Goal: Task Accomplishment & Management: Manage account settings

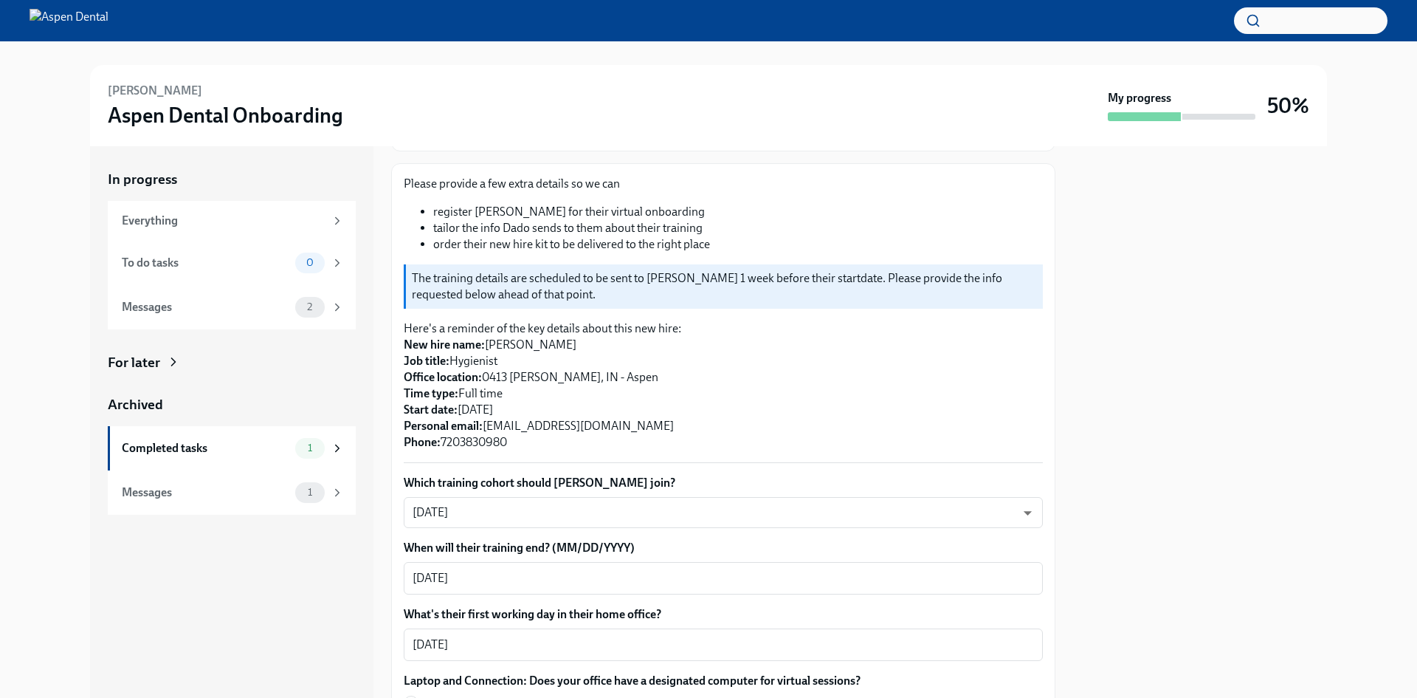
scroll to position [221, 0]
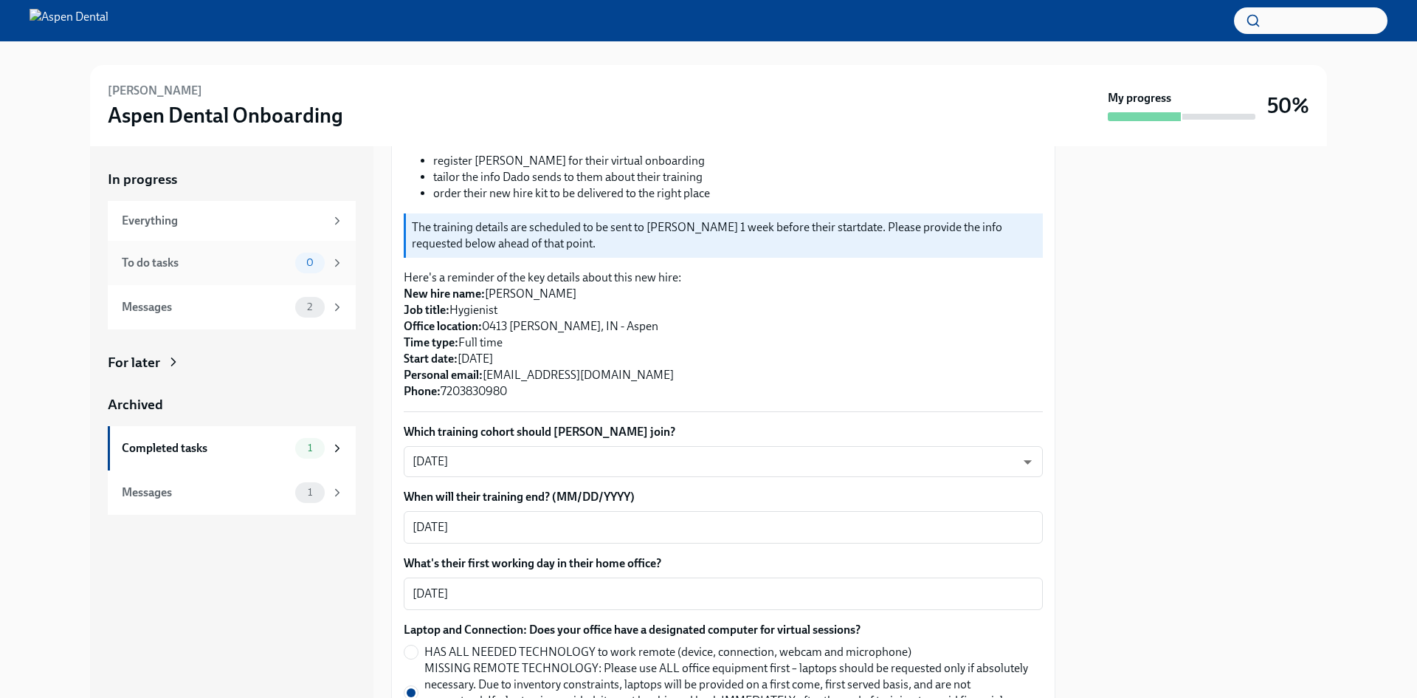
click at [324, 261] on div "0" at bounding box center [310, 262] width 30 height 21
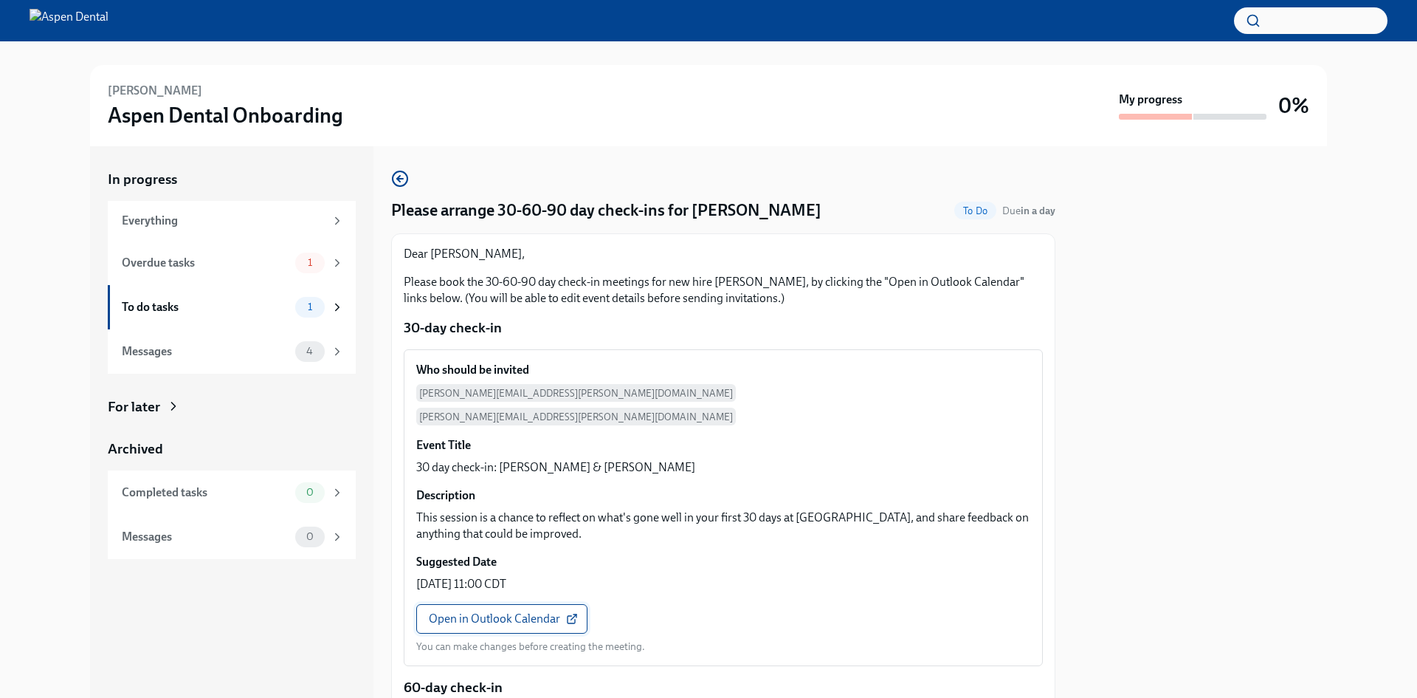
click at [499, 604] on link "Open in Outlook Calendar" at bounding box center [501, 619] width 171 height 30
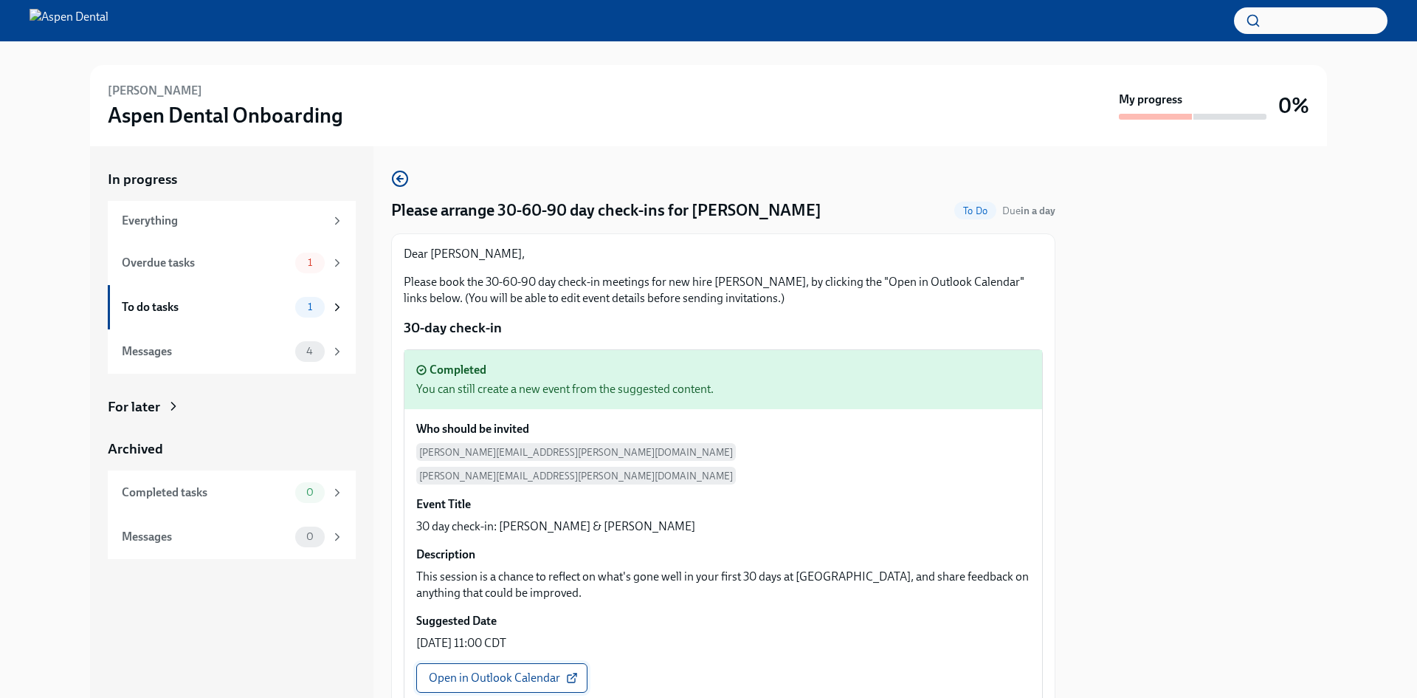
click at [501, 670] on span "Open in Outlook Calendar" at bounding box center [502, 677] width 146 height 15
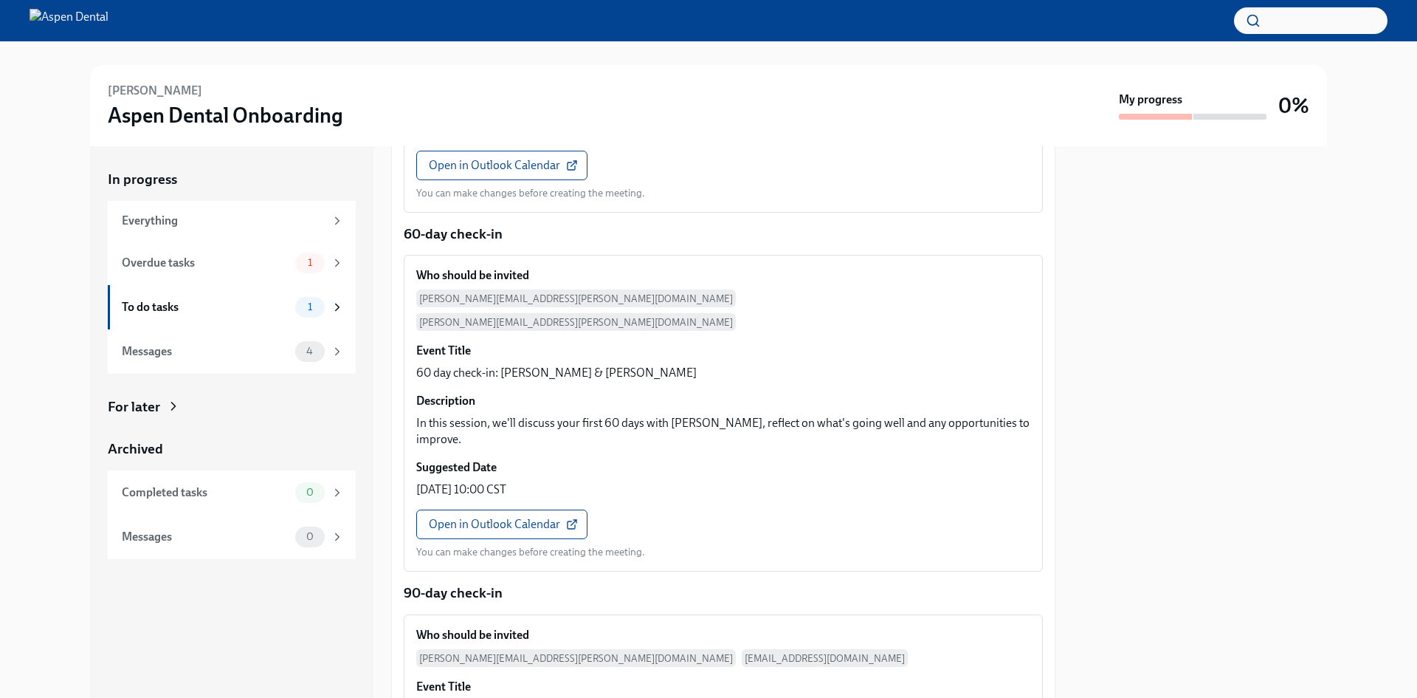
scroll to position [517, 0]
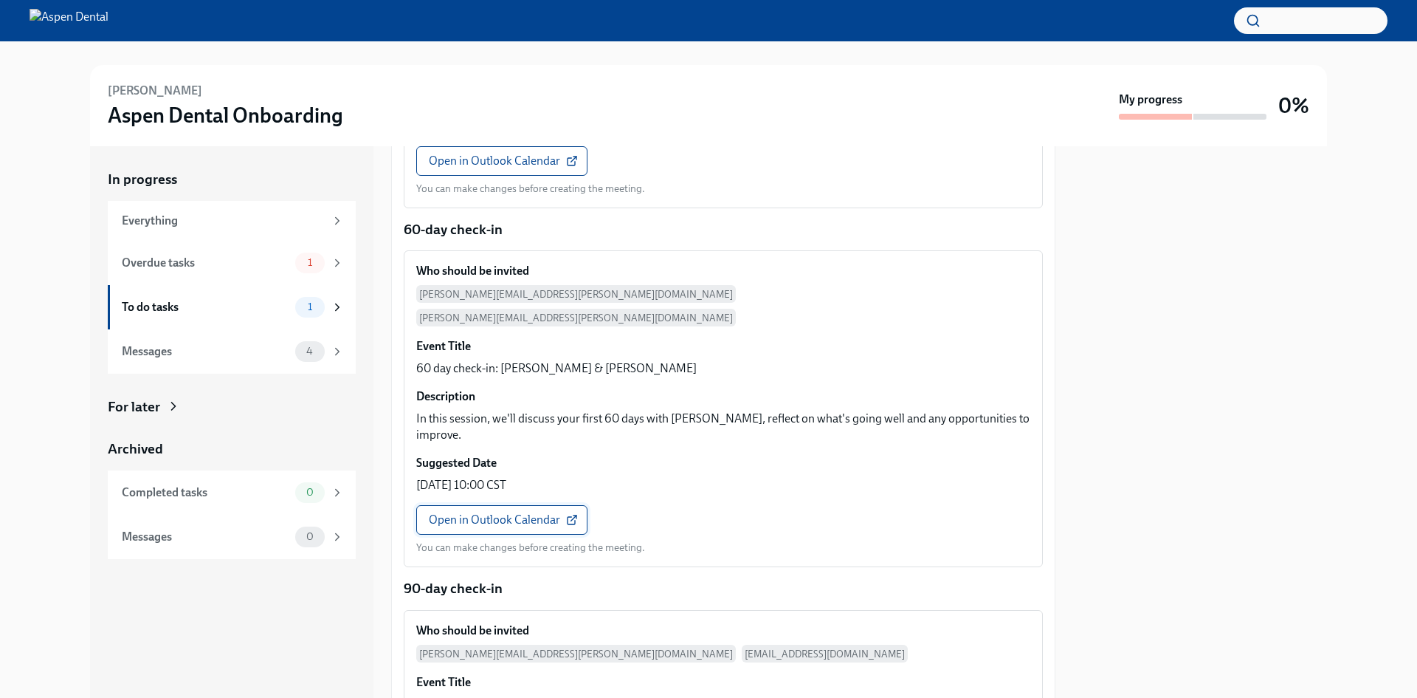
click at [494, 512] on span "Open in Outlook Calendar" at bounding box center [502, 519] width 146 height 15
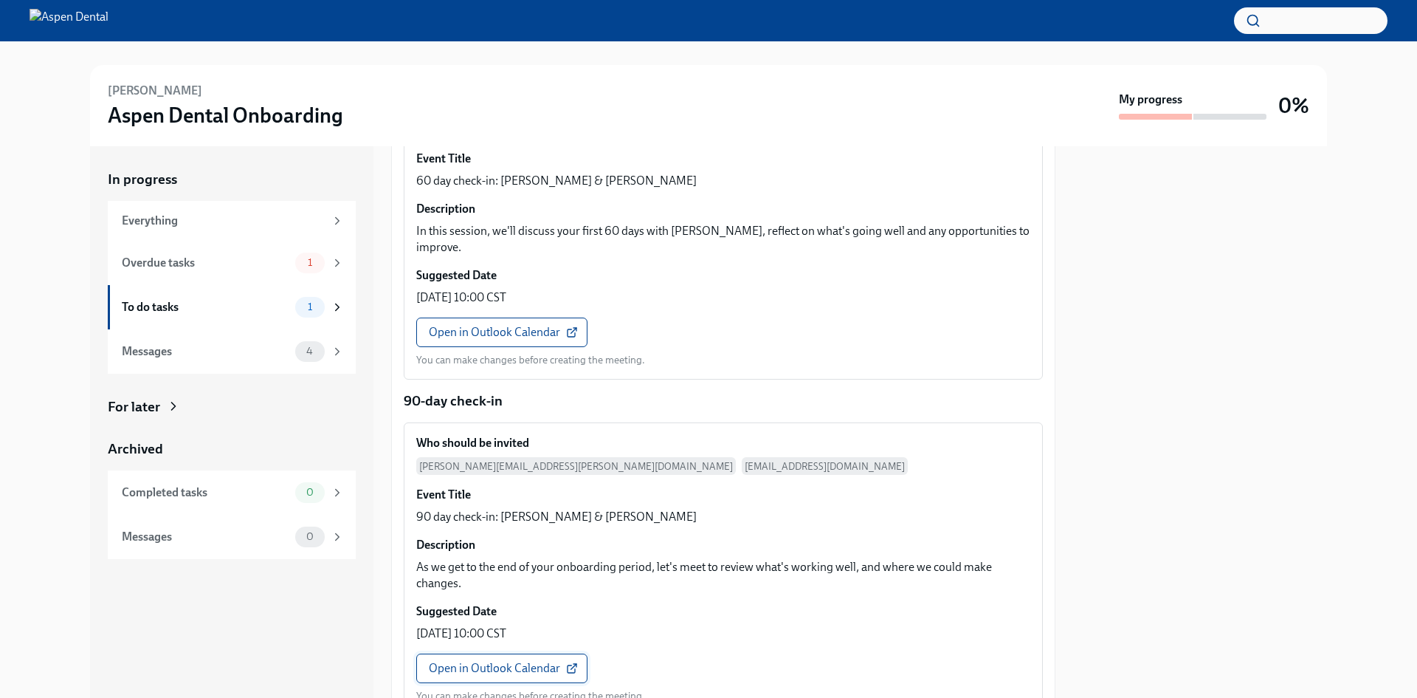
scroll to position [777, 0]
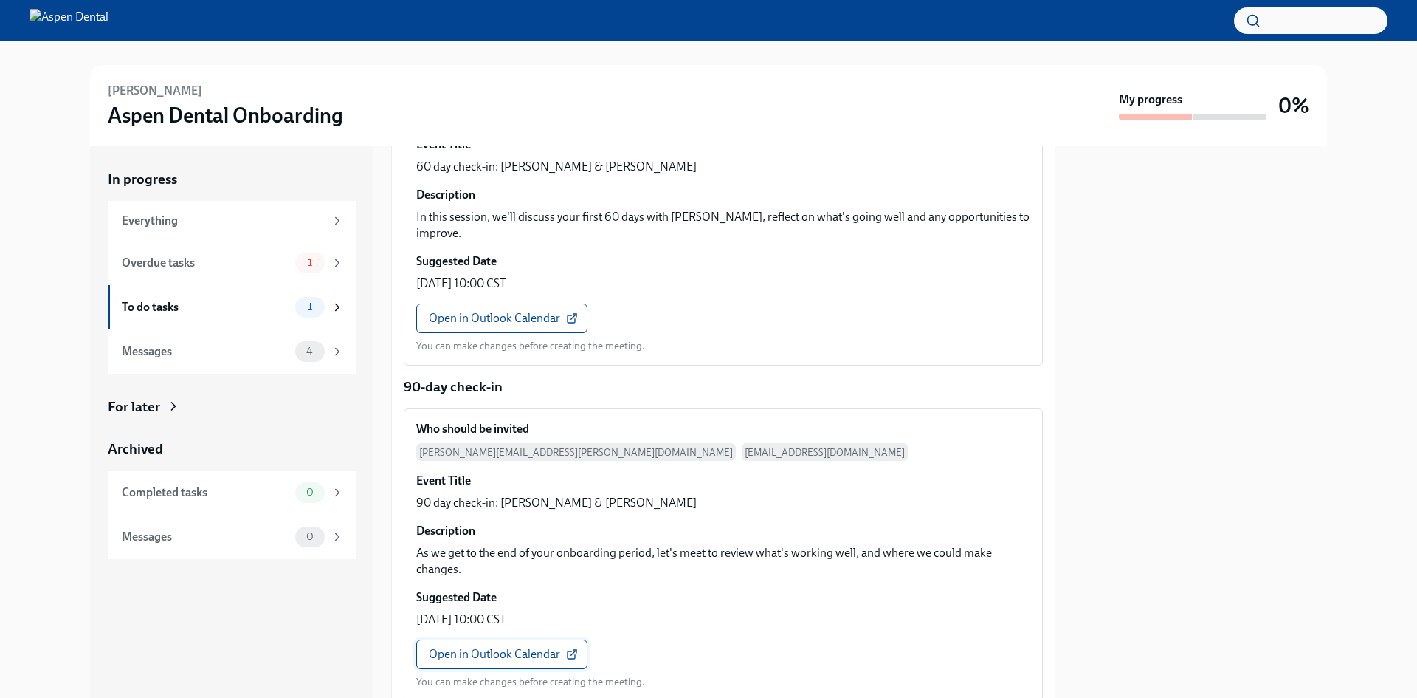
click at [489, 647] on span "Open in Outlook Calendar" at bounding box center [502, 654] width 146 height 15
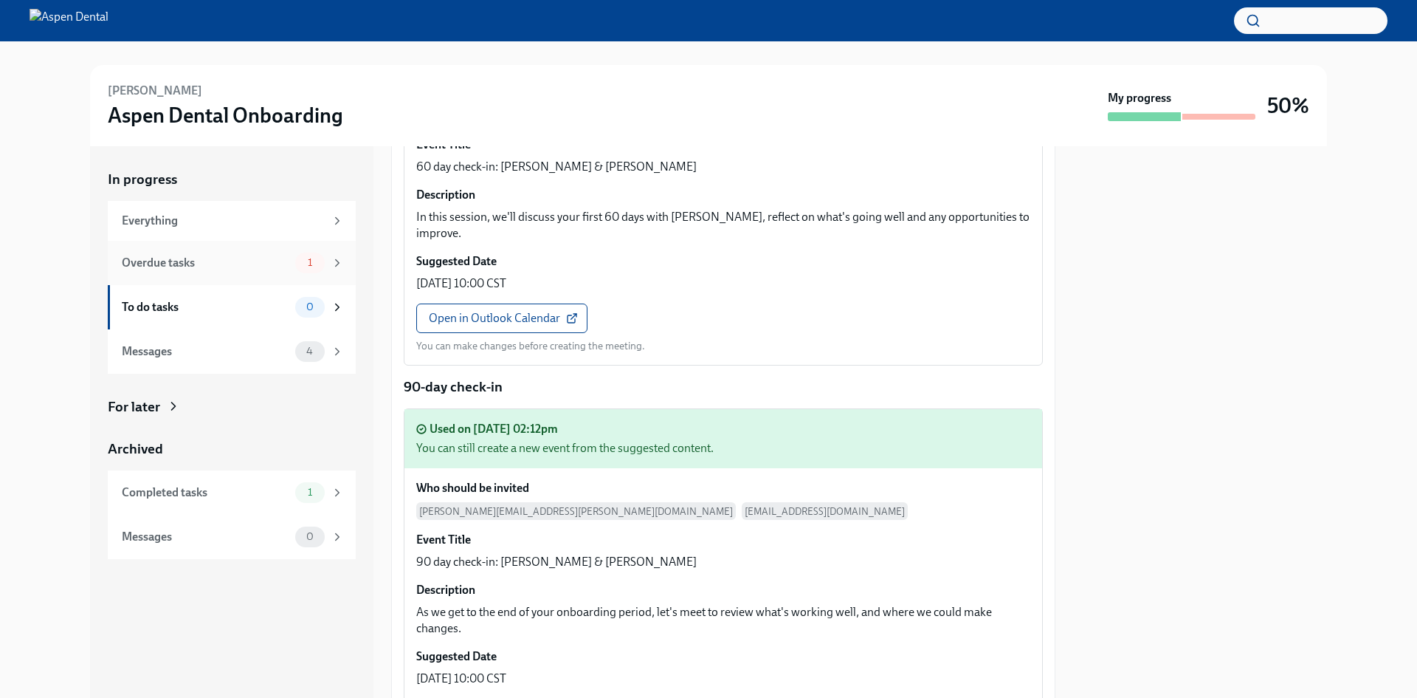
click at [314, 253] on div "1" at bounding box center [310, 262] width 30 height 21
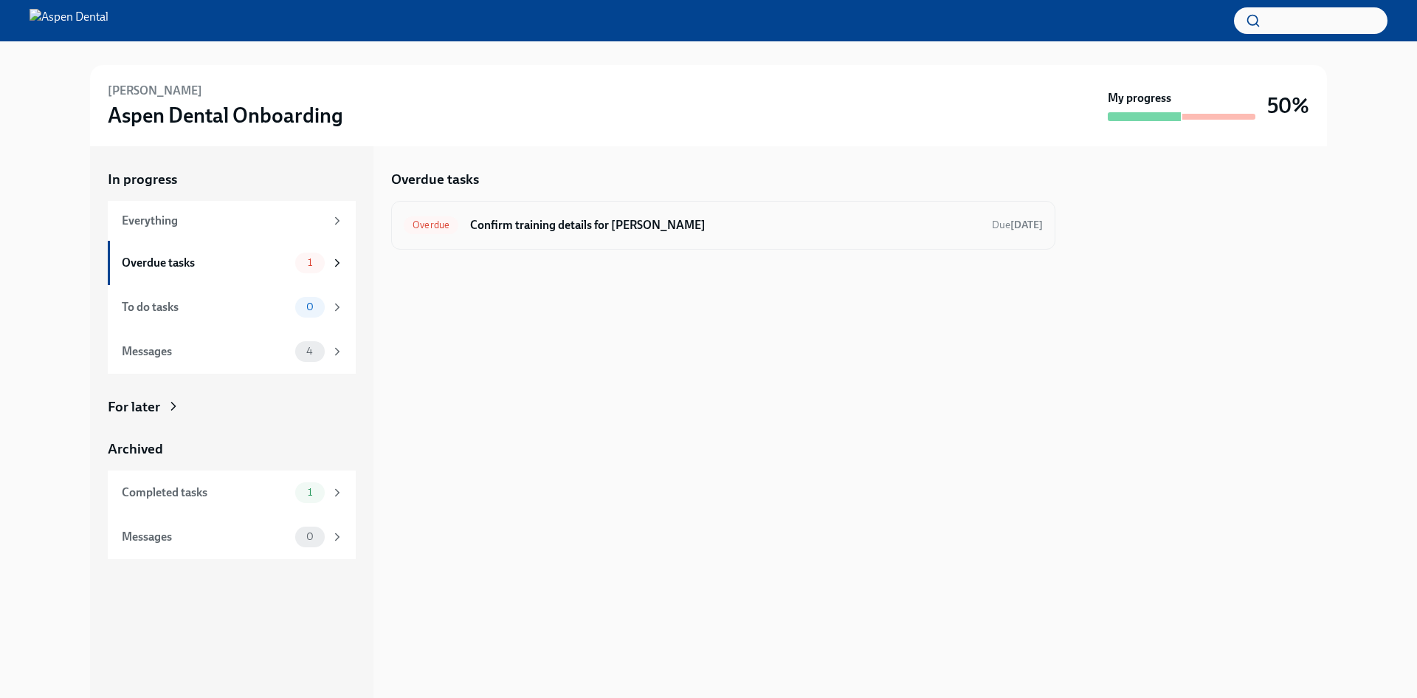
click at [532, 225] on h6 "Confirm training details for Elizabeth Walkonis" at bounding box center [725, 225] width 510 height 16
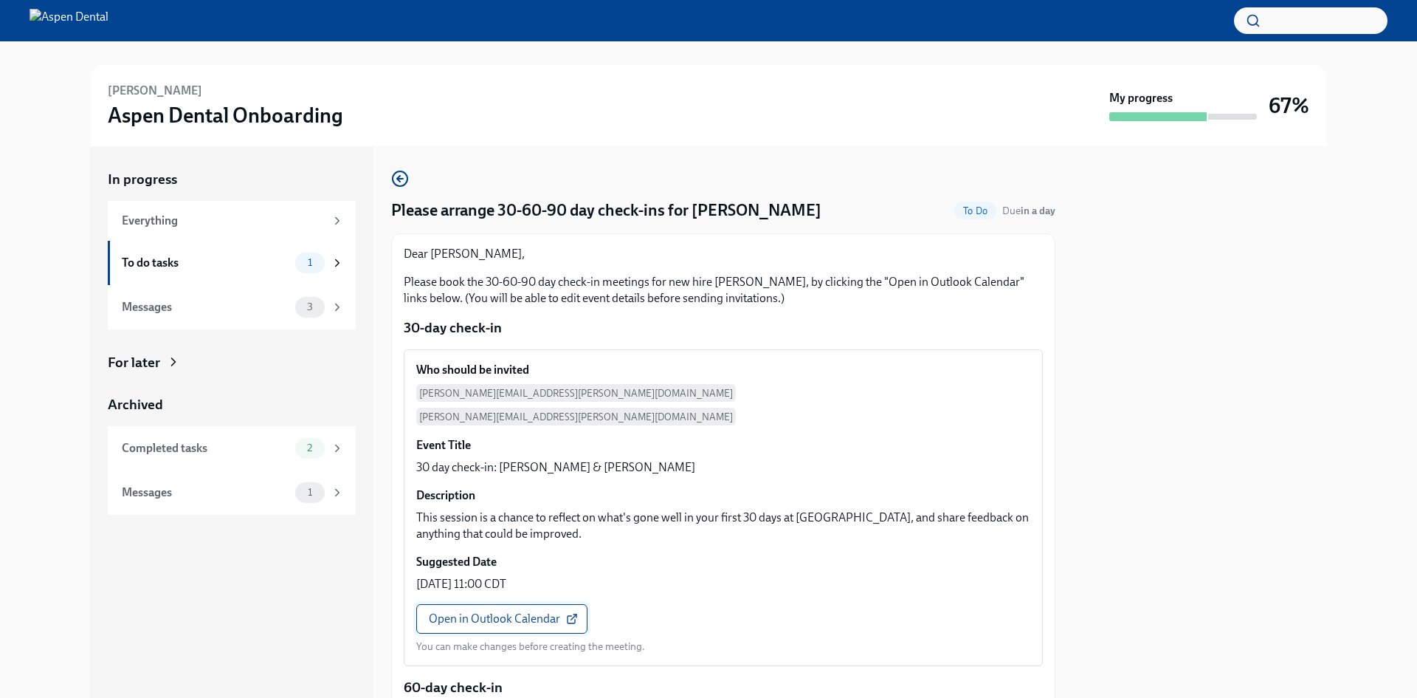
click at [473, 611] on span "Open in Outlook Calendar" at bounding box center [502, 618] width 146 height 15
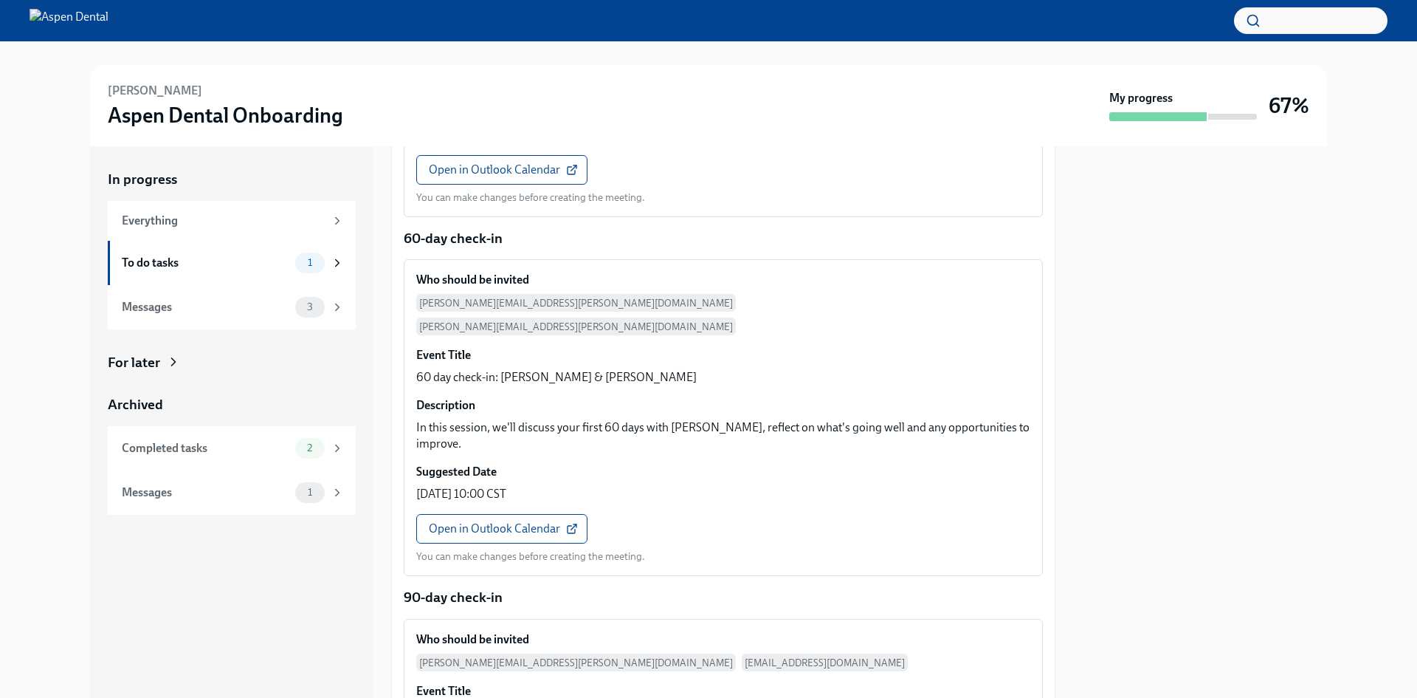
scroll to position [517, 0]
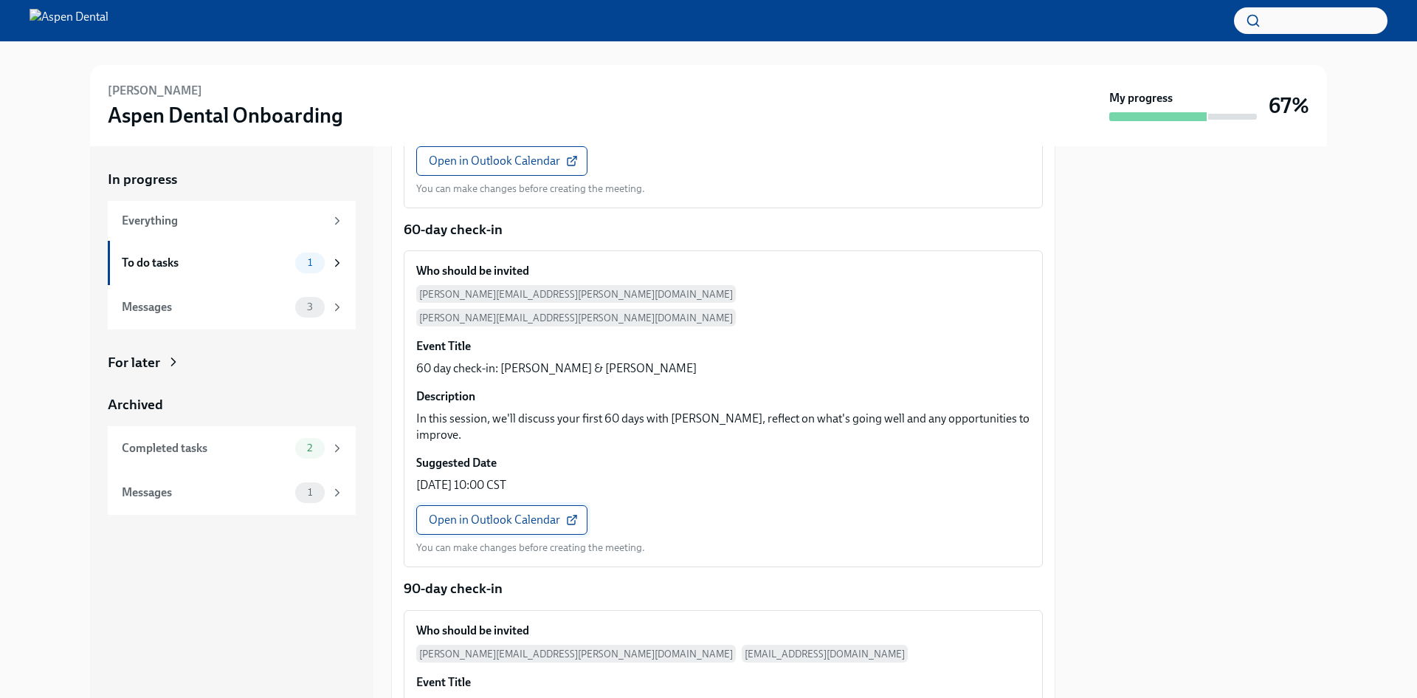
click at [503, 512] on span "Open in Outlook Calendar" at bounding box center [502, 519] width 146 height 15
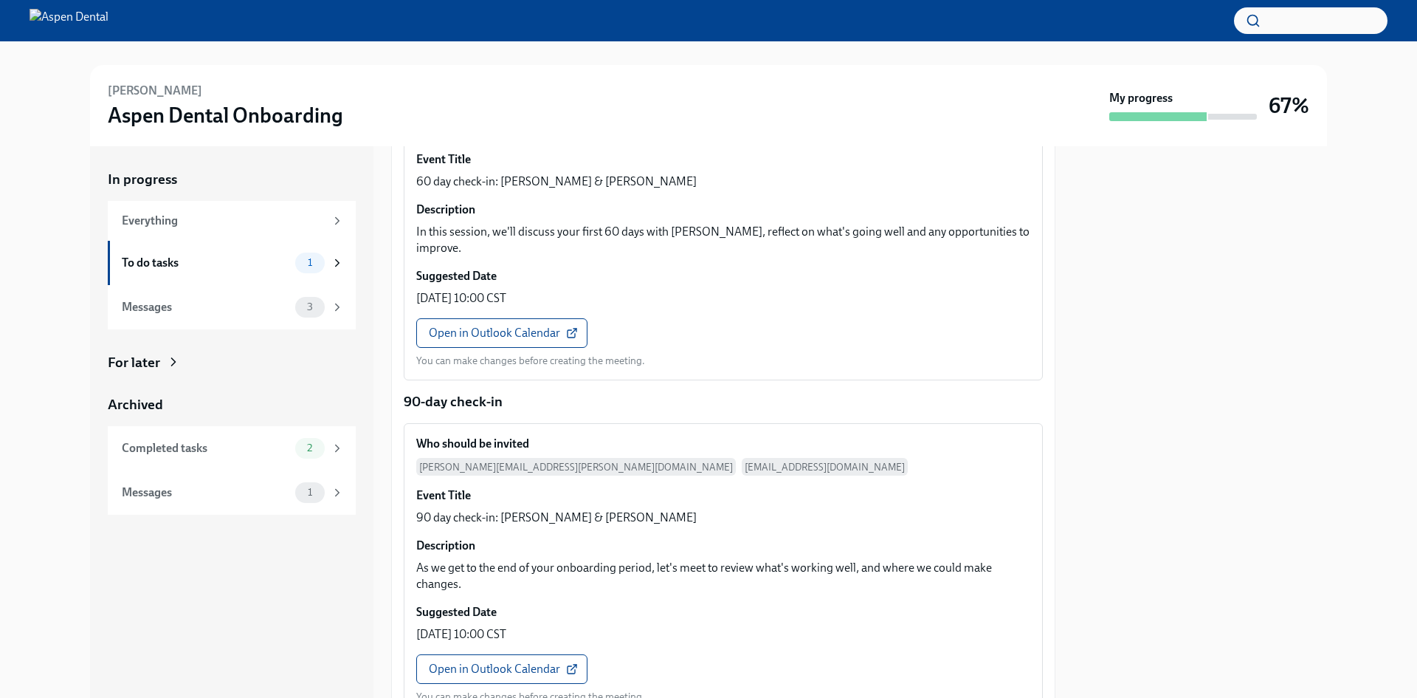
scroll to position [777, 0]
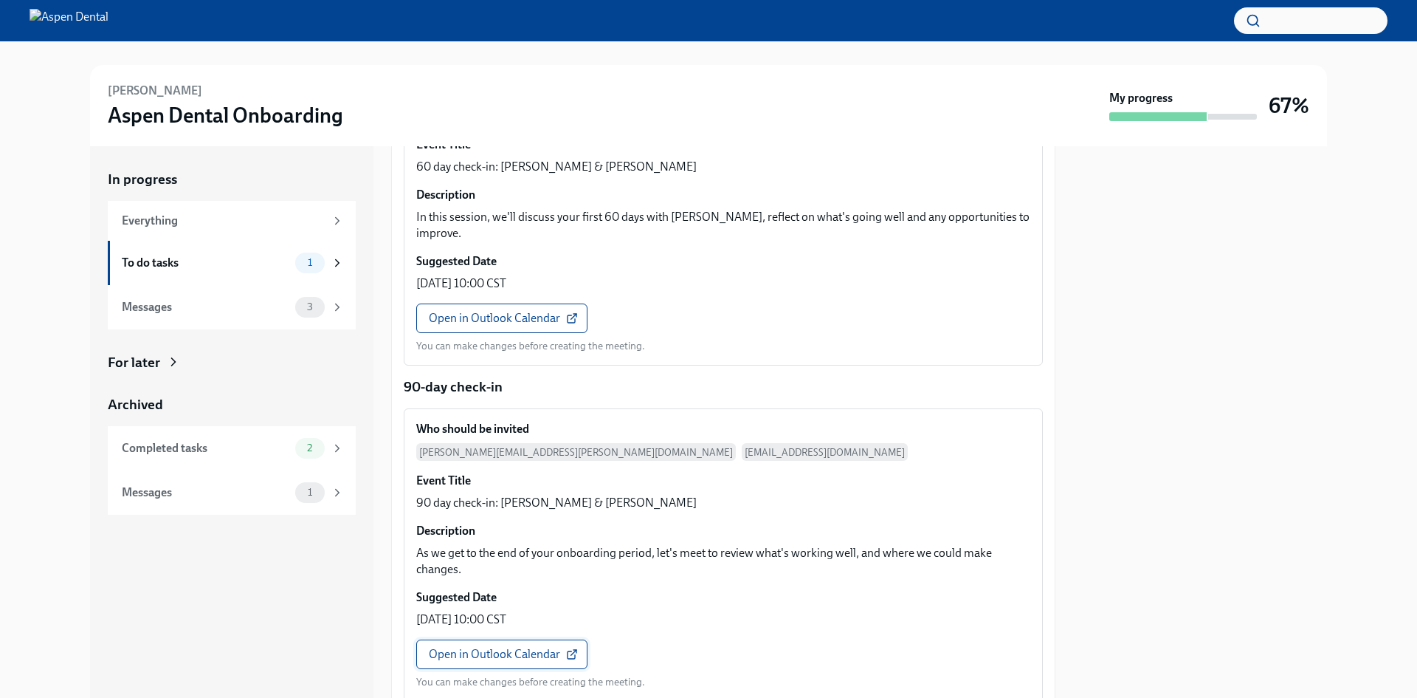
click at [497, 639] on link "Open in Outlook Calendar" at bounding box center [501, 654] width 171 height 30
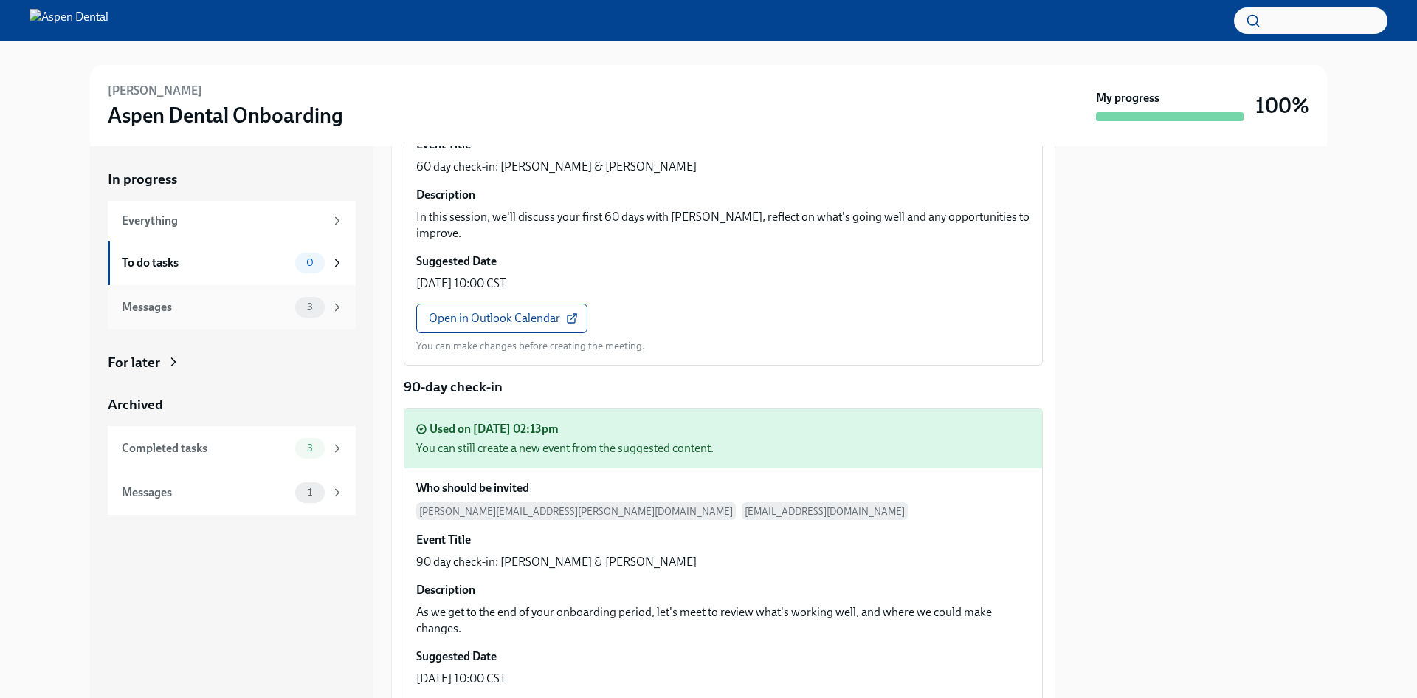
click at [244, 314] on div "Messages" at bounding box center [206, 307] width 168 height 16
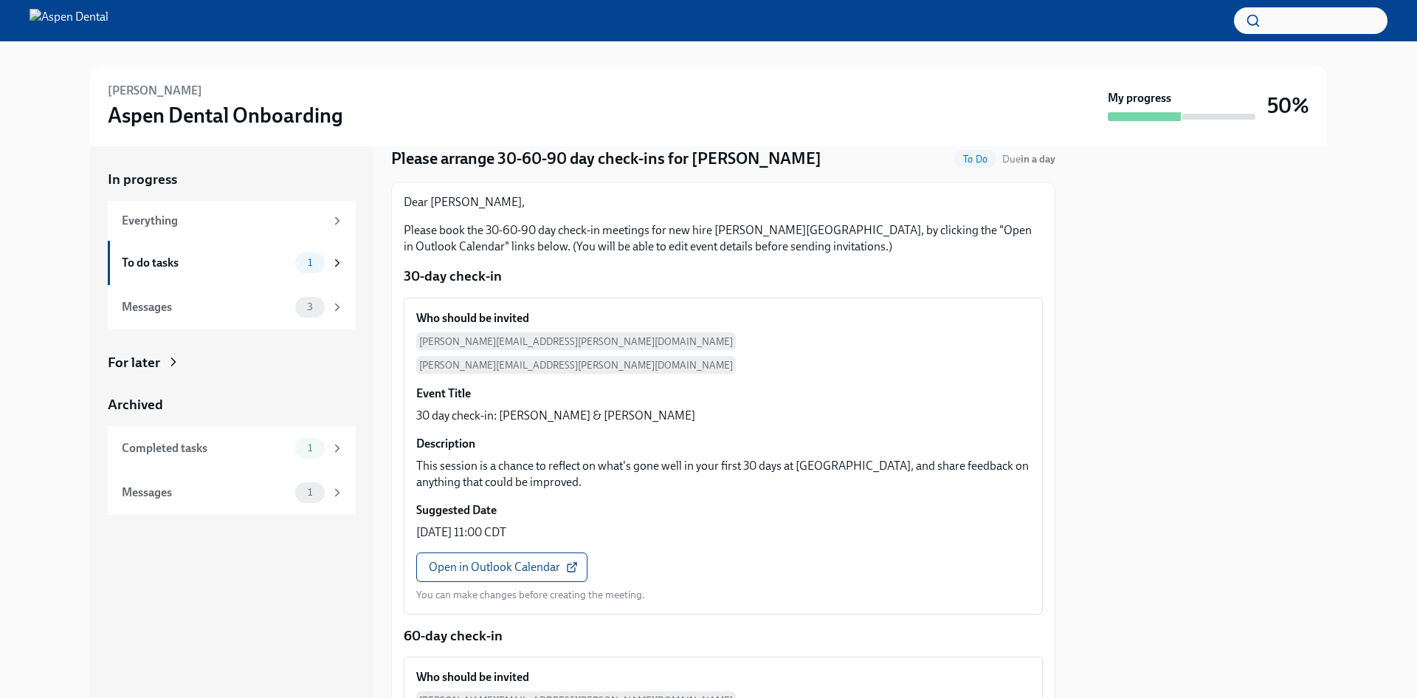
scroll to position [74, 0]
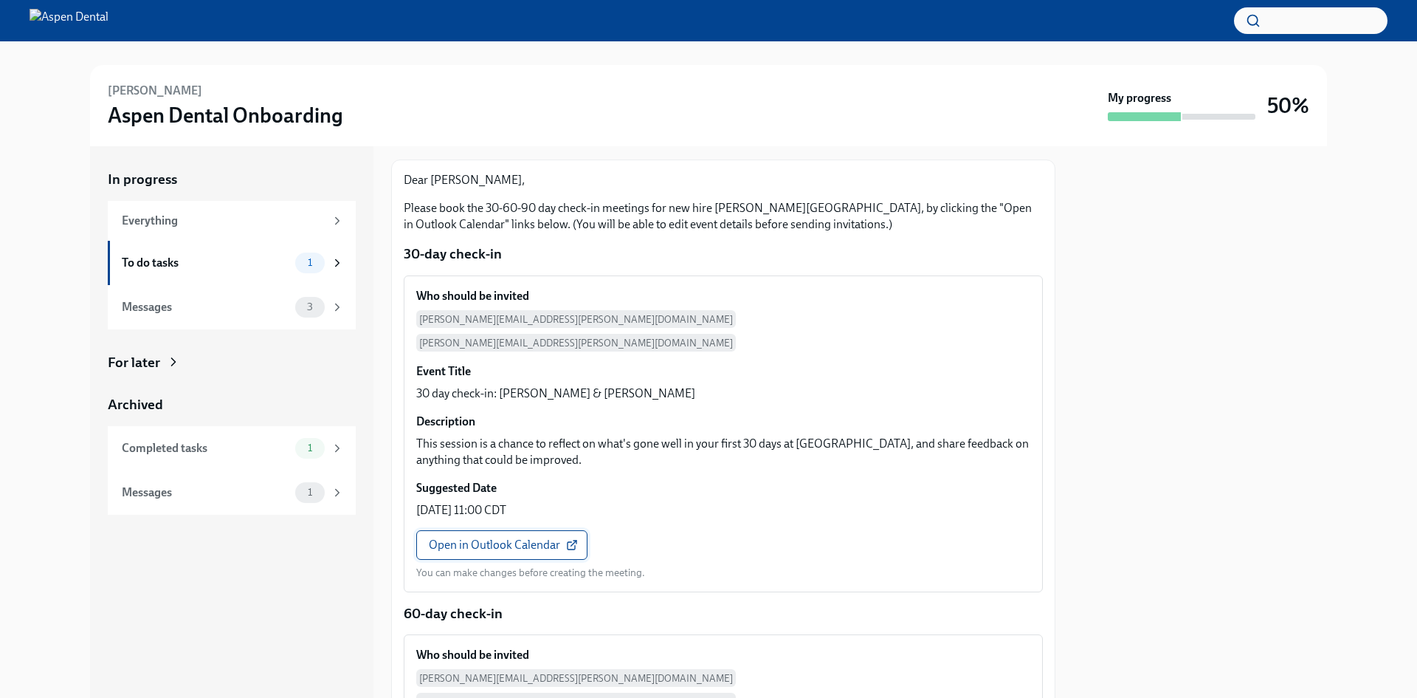
click at [500, 537] on span "Open in Outlook Calendar" at bounding box center [502, 544] width 146 height 15
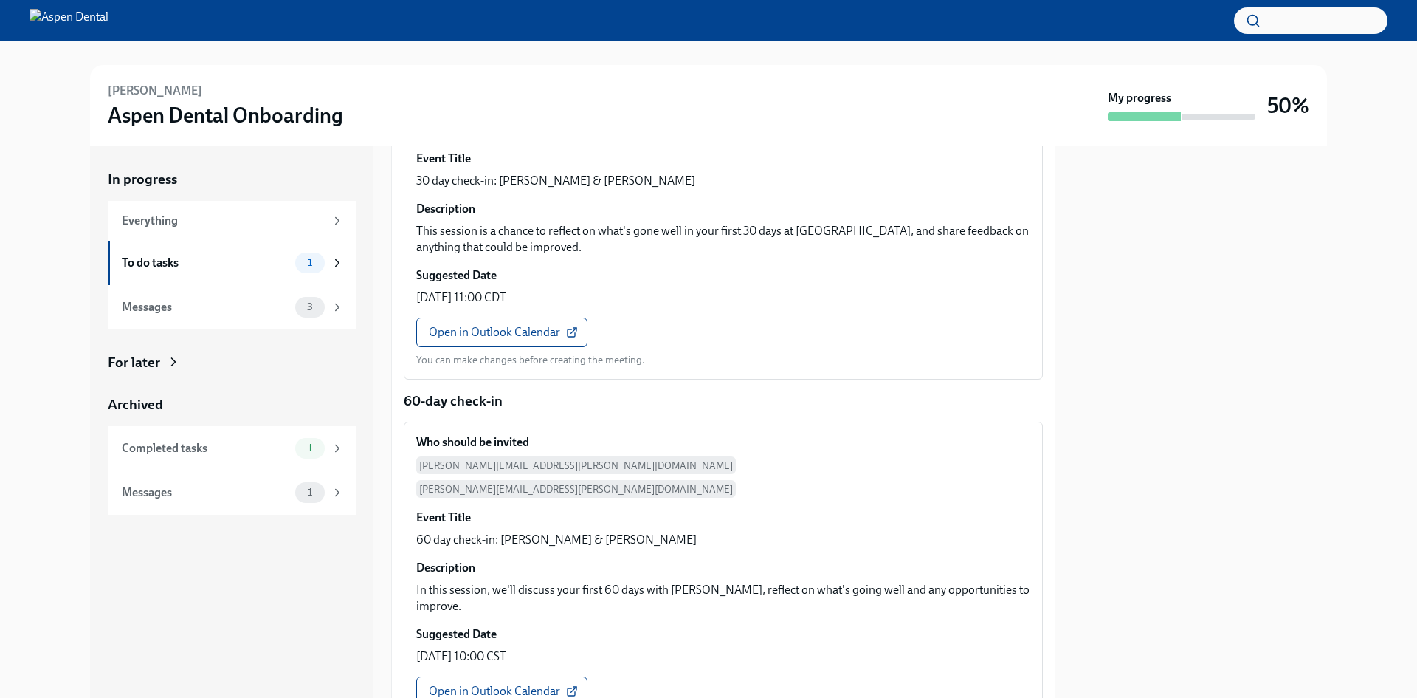
scroll to position [443, 0]
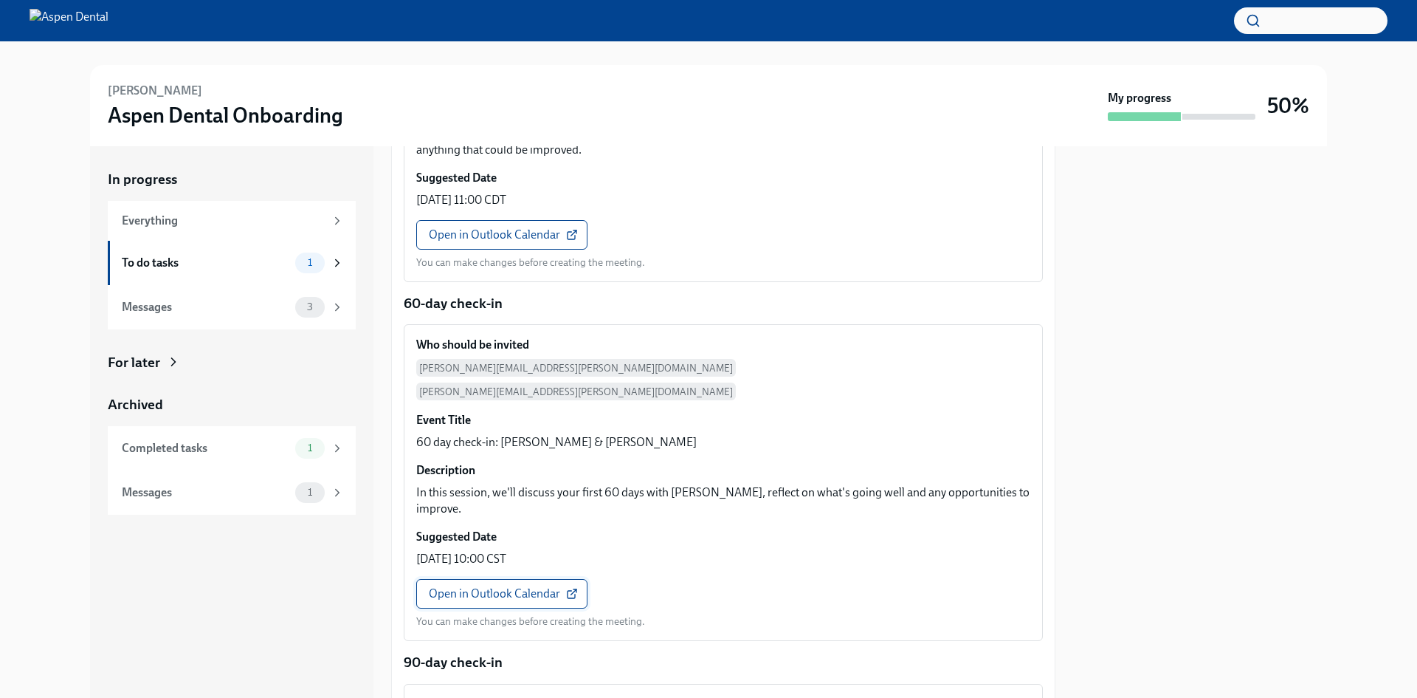
click at [471, 586] on span "Open in Outlook Calendar" at bounding box center [502, 593] width 146 height 15
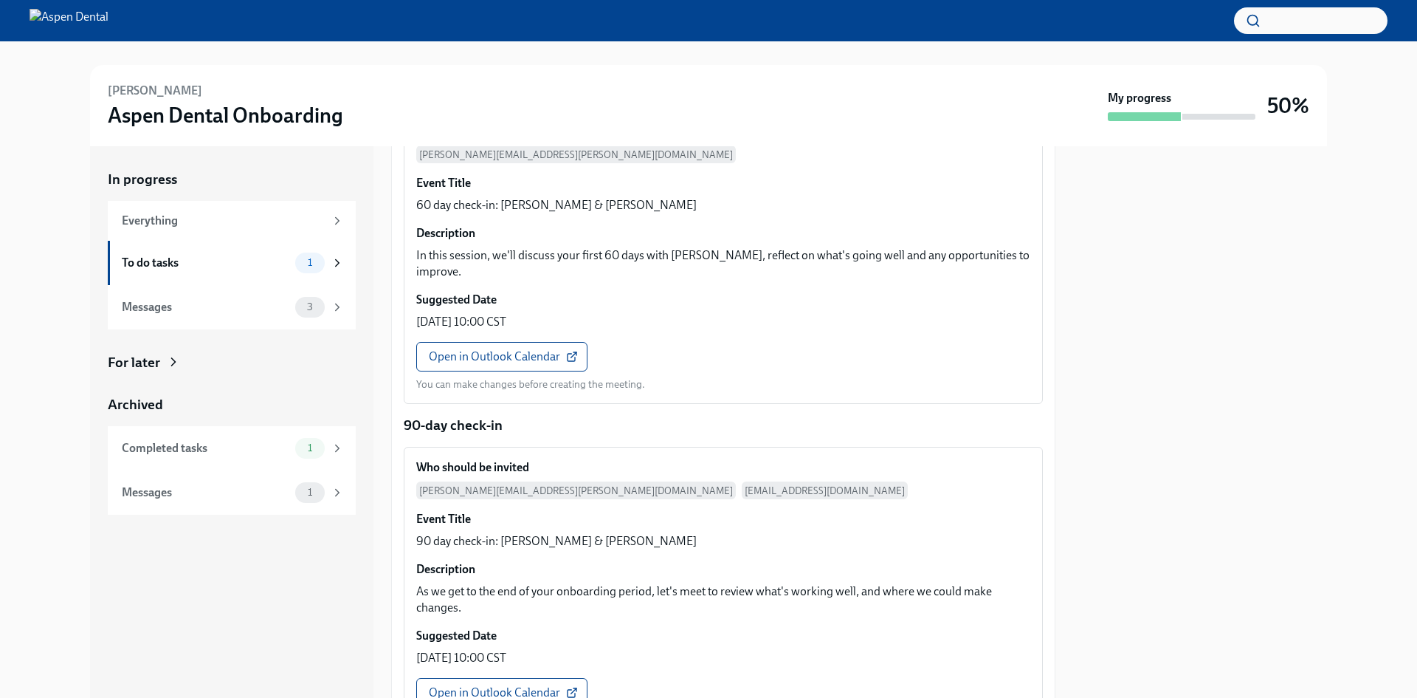
scroll to position [777, 0]
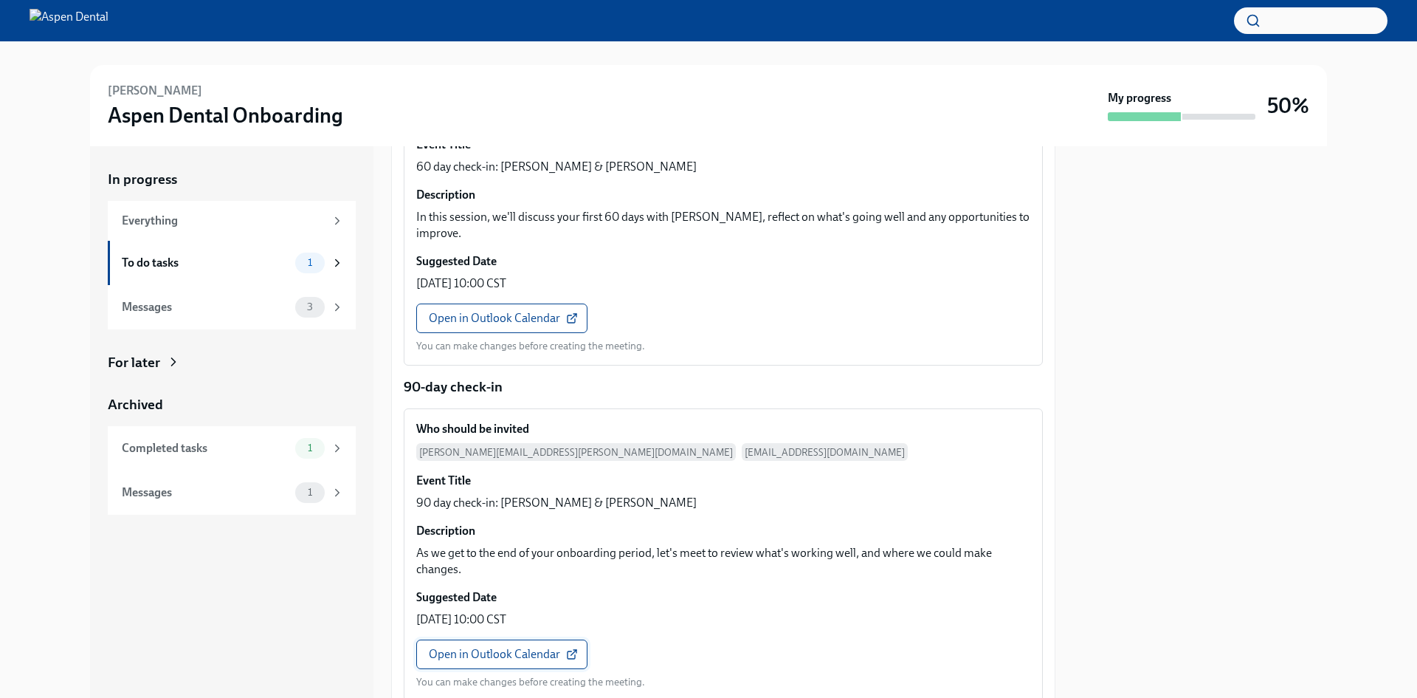
click at [501, 639] on link "Open in Outlook Calendar" at bounding box center [501, 654] width 171 height 30
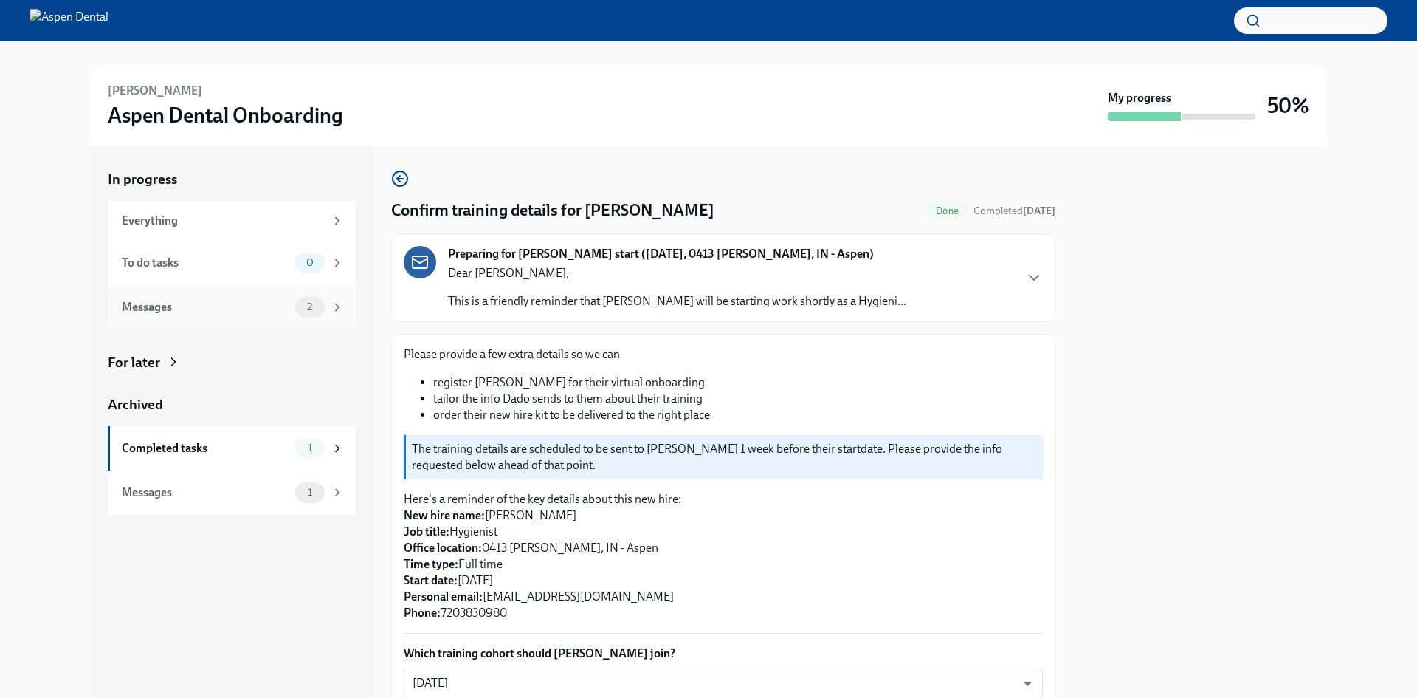
click at [151, 317] on div "Messages 2" at bounding box center [232, 307] width 248 height 44
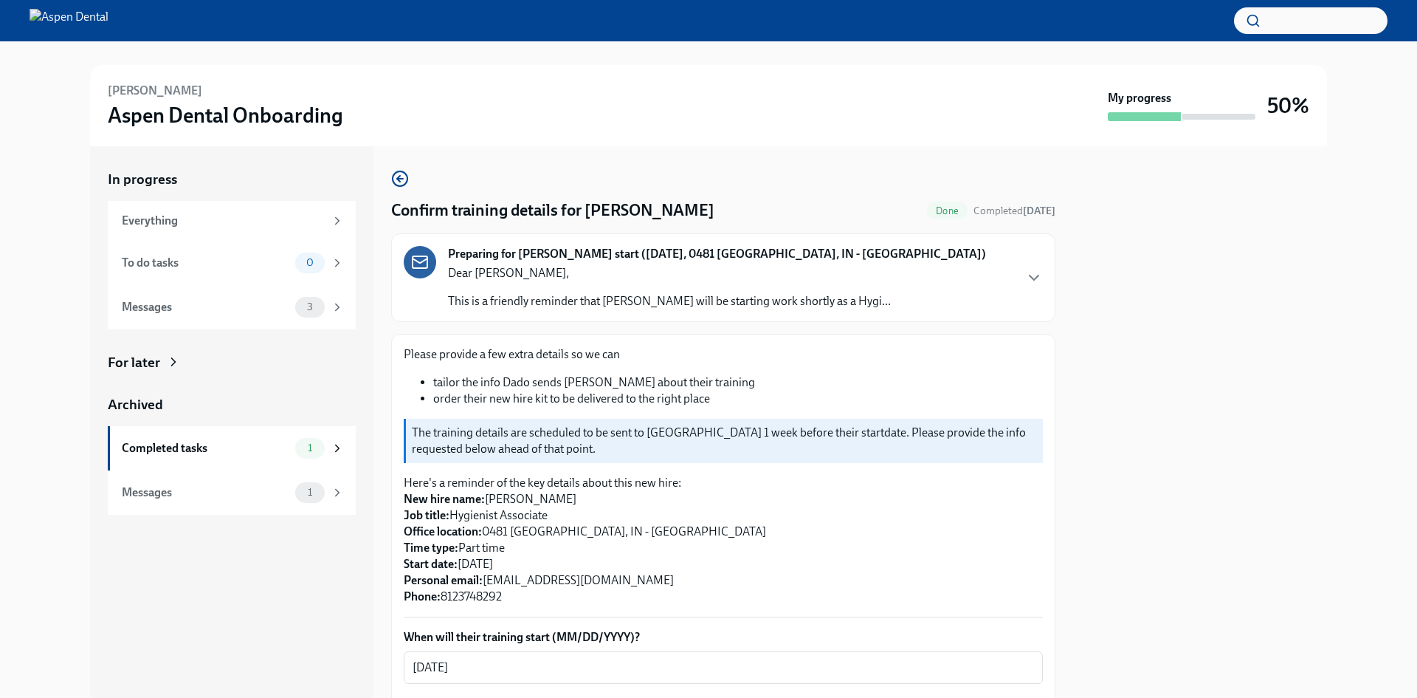
click at [567, 254] on strong "Preparing for [PERSON_NAME] start ([DATE], 0481 [GEOGRAPHIC_DATA], IN - [GEOGRA…" at bounding box center [717, 254] width 538 height 16
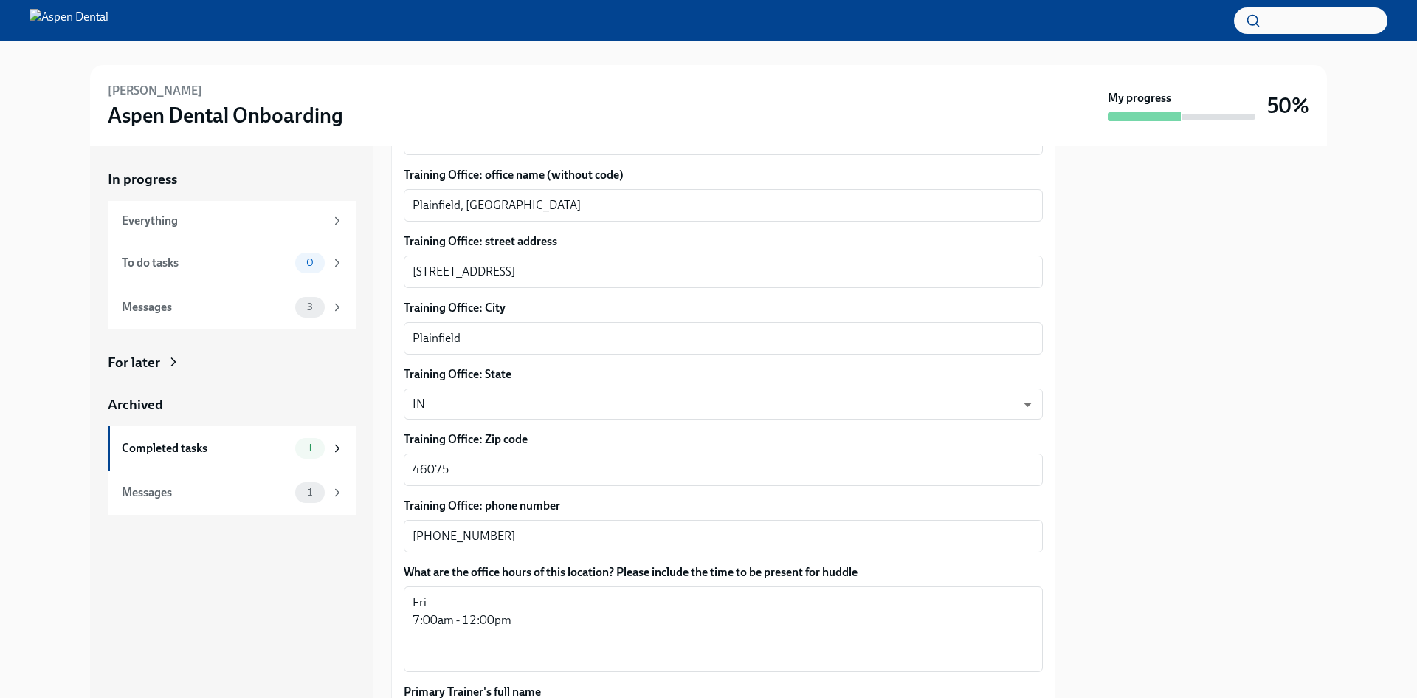
scroll to position [1329, 0]
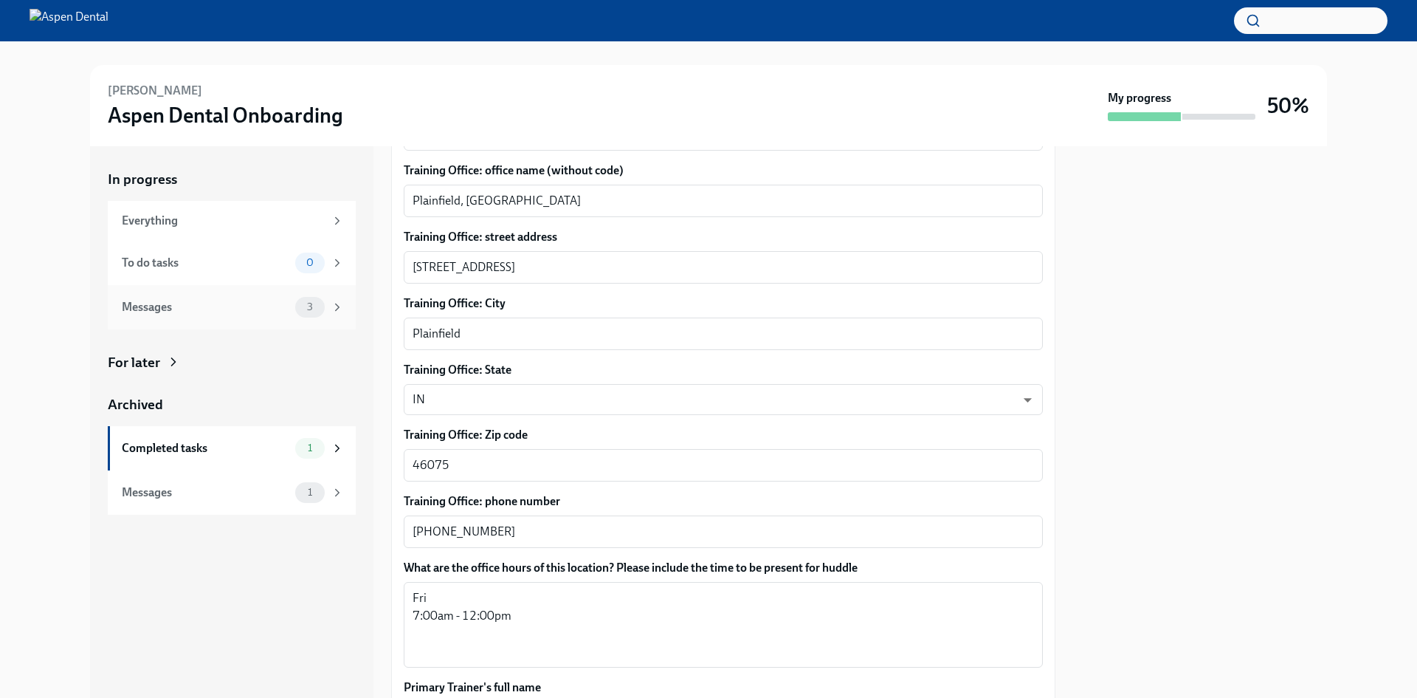
click at [295, 306] on div "Messages 3" at bounding box center [233, 307] width 222 height 21
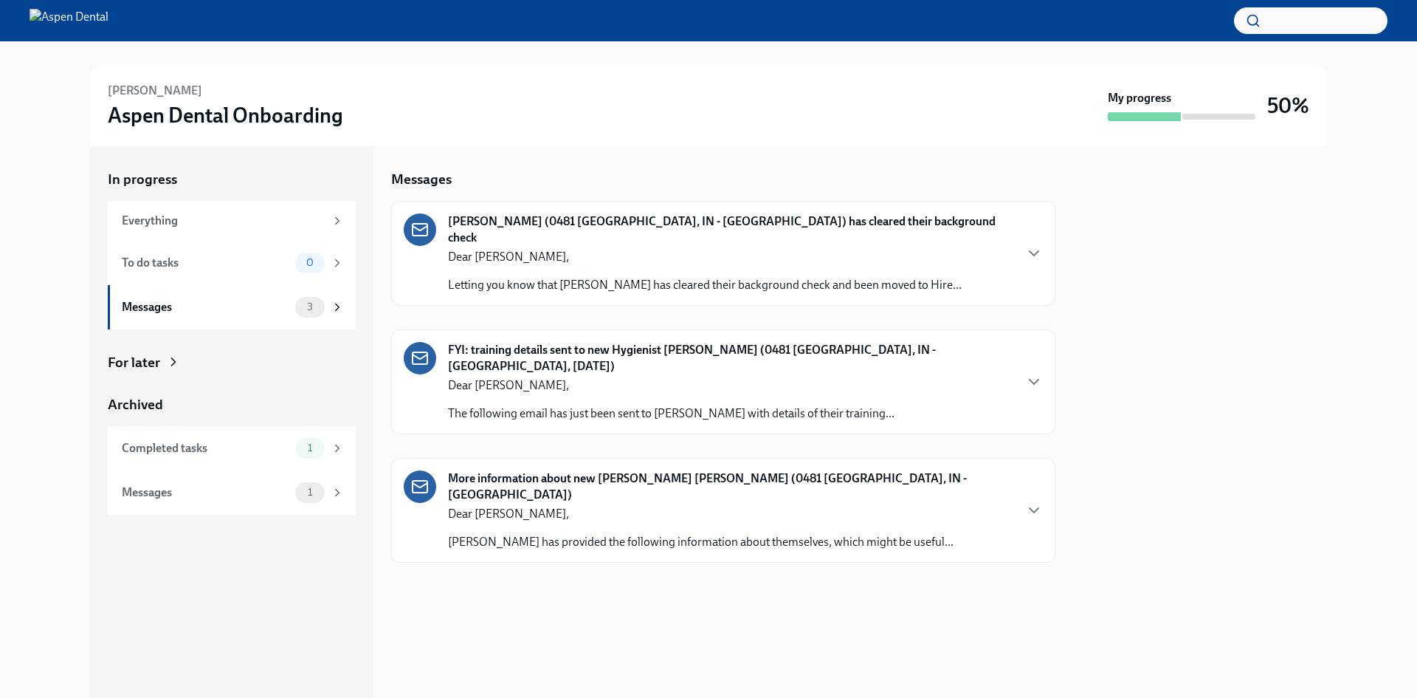
click at [793, 405] on p "The following email has just been sent to [PERSON_NAME] with details of their t…" at bounding box center [671, 413] width 447 height 16
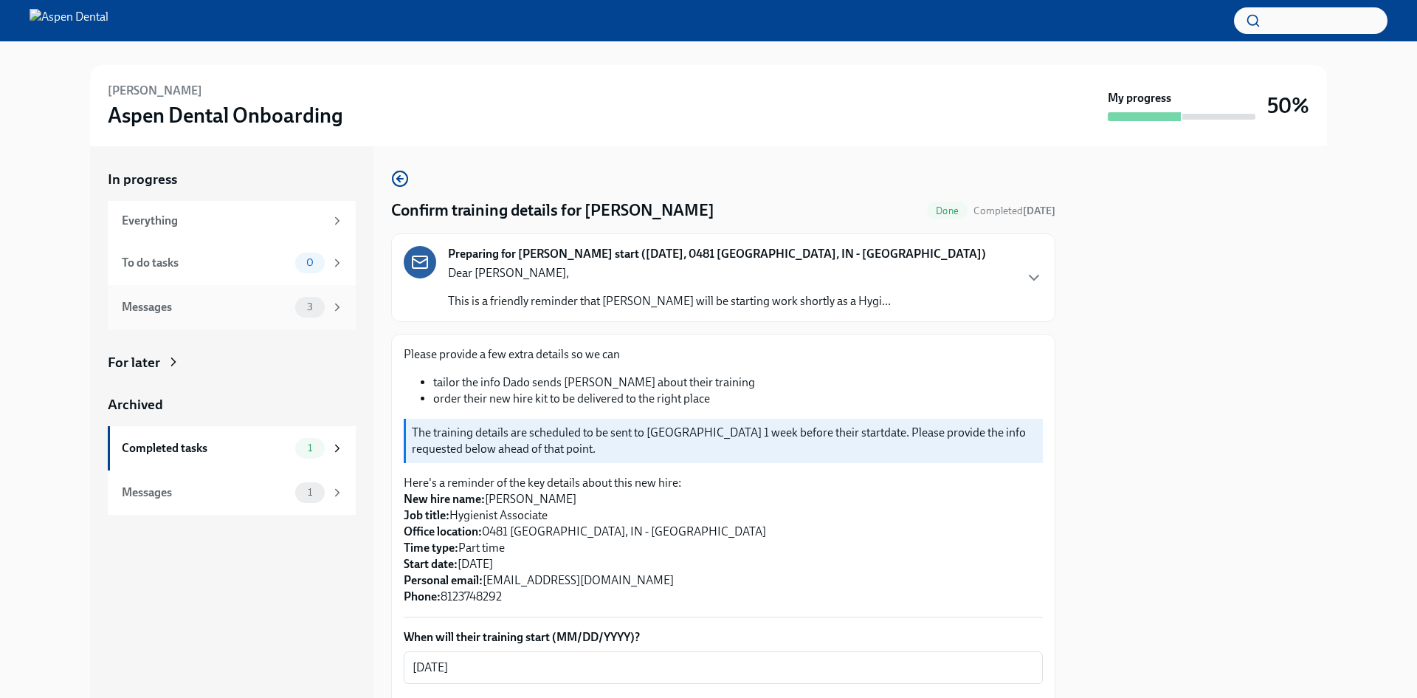
click at [331, 309] on icon at bounding box center [337, 306] width 13 height 13
